Goal: Task Accomplishment & Management: Use online tool/utility

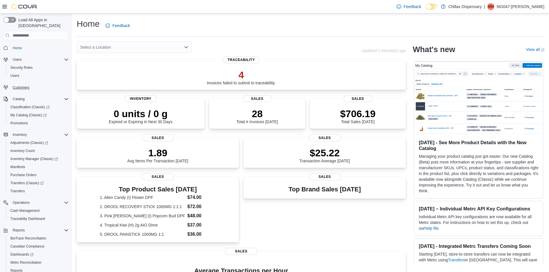
scroll to position [490, 0]
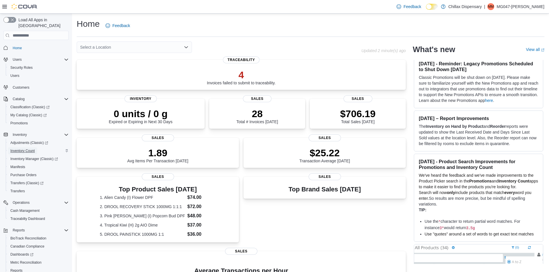
click at [29, 149] on span "Inventory Count" at bounding box center [22, 151] width 24 height 5
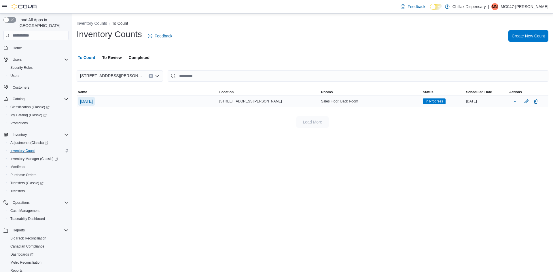
click at [86, 101] on span "[DATE]" at bounding box center [86, 102] width 13 height 6
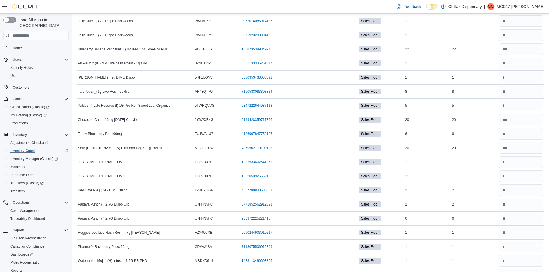
scroll to position [202, 0]
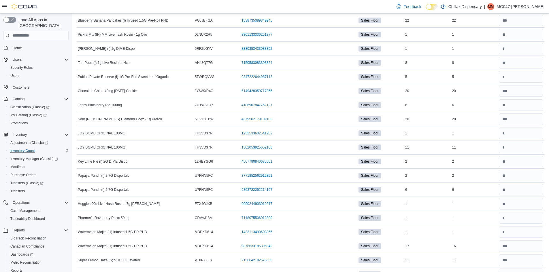
drag, startPoint x: 536, startPoint y: 77, endPoint x: 116, endPoint y: 3, distance: 425.7
click at [116, 3] on div "Feedback Dark Mode Chillax Dispensary | MM MG047-[PERSON_NAME]" at bounding box center [274, 7] width 549 height 14
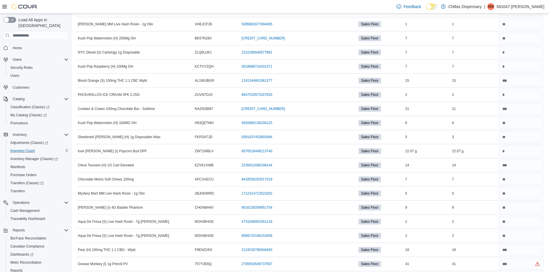
scroll to position [519, 0]
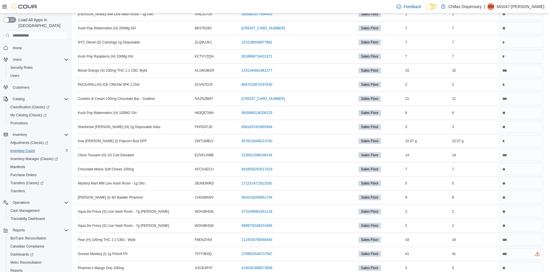
drag, startPoint x: 515, startPoint y: 73, endPoint x: 106, endPoint y: 3, distance: 415.1
click at [106, 3] on div "Feedback Dark Mode Chillax Dispensary | MM MG047-[PERSON_NAME]" at bounding box center [274, 7] width 549 height 14
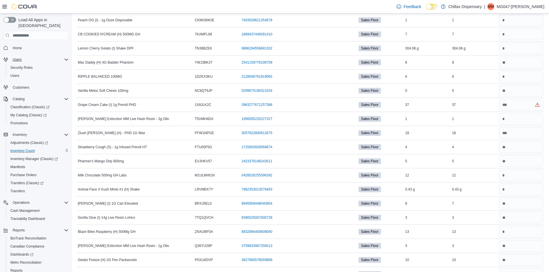
scroll to position [1786, 0]
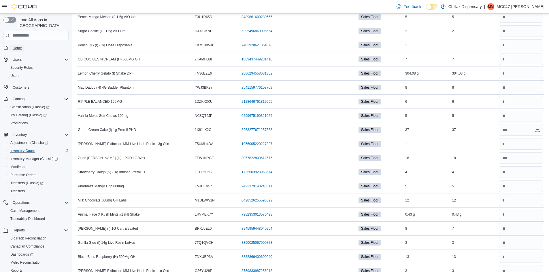
click at [22, 45] on link "Home" at bounding box center [17, 48] width 14 height 7
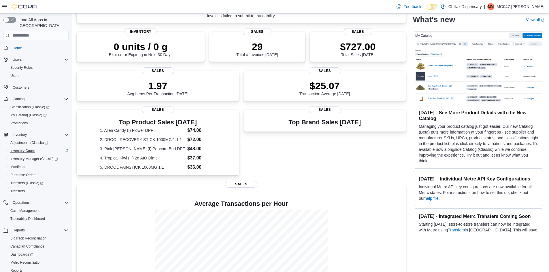
scroll to position [97, 0]
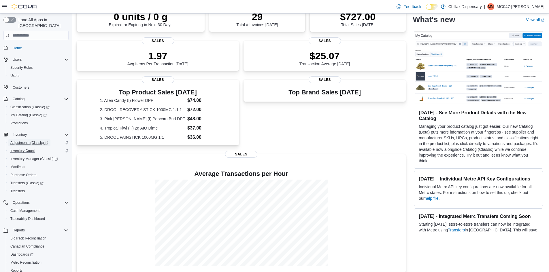
click at [42, 139] on span "Adjustments (Classic)" at bounding box center [29, 142] width 38 height 7
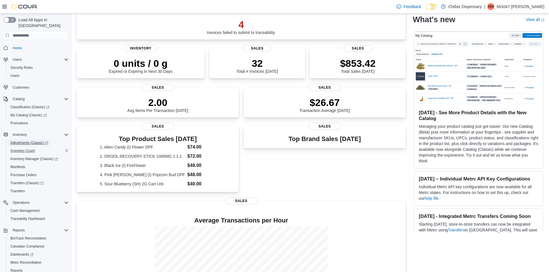
scroll to position [58, 0]
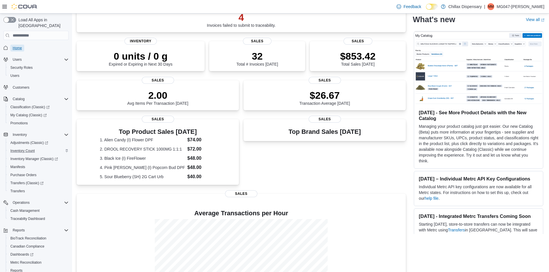
click at [16, 46] on span "Home" at bounding box center [17, 48] width 9 height 5
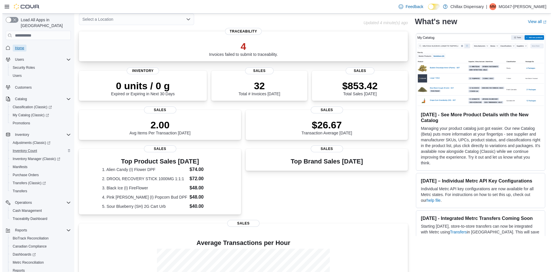
scroll to position [0, 0]
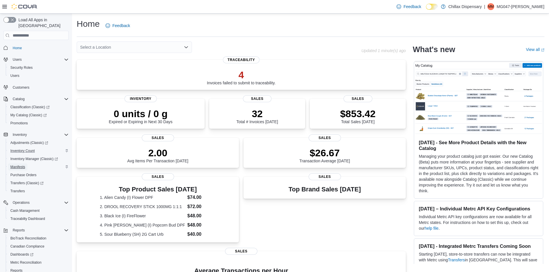
click at [23, 165] on span "Manifests" at bounding box center [17, 167] width 15 height 5
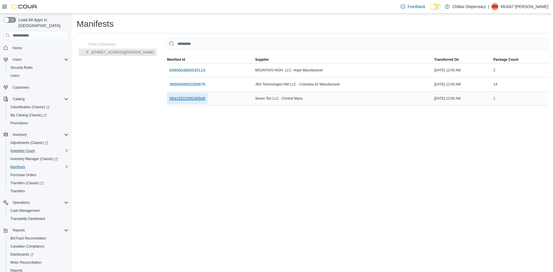
click at [169, 99] on span "5641532206240948" at bounding box center [187, 99] width 36 height 6
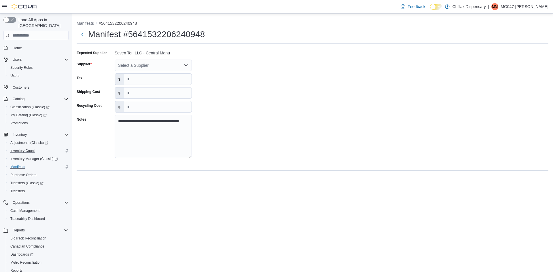
click at [137, 65] on div "Select a Supplier" at bounding box center [153, 66] width 77 height 12
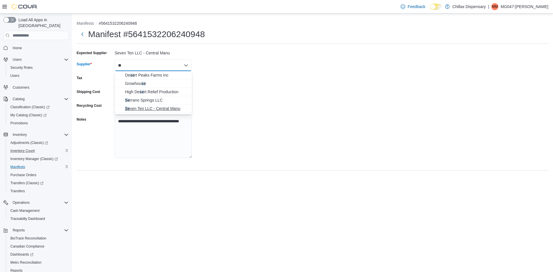
type input "**"
click at [160, 107] on span "Se ven Ten LLC - Central Manu" at bounding box center [156, 109] width 63 height 6
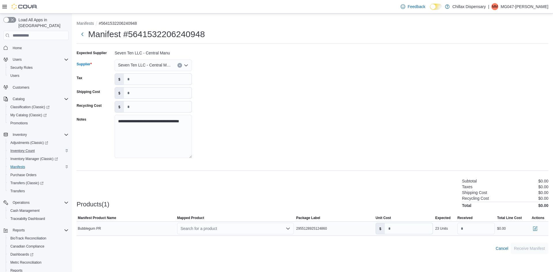
click at [238, 230] on div "Search for a product" at bounding box center [235, 229] width 117 height 12
type input "*"
drag, startPoint x: 169, startPoint y: 151, endPoint x: 236, endPoint y: 165, distance: 68.8
click at [200, 126] on div "**********" at bounding box center [313, 105] width 472 height 115
click at [83, 34] on button "Next" at bounding box center [83, 34] width 12 height 12
